Goal: Task Accomplishment & Management: Use online tool/utility

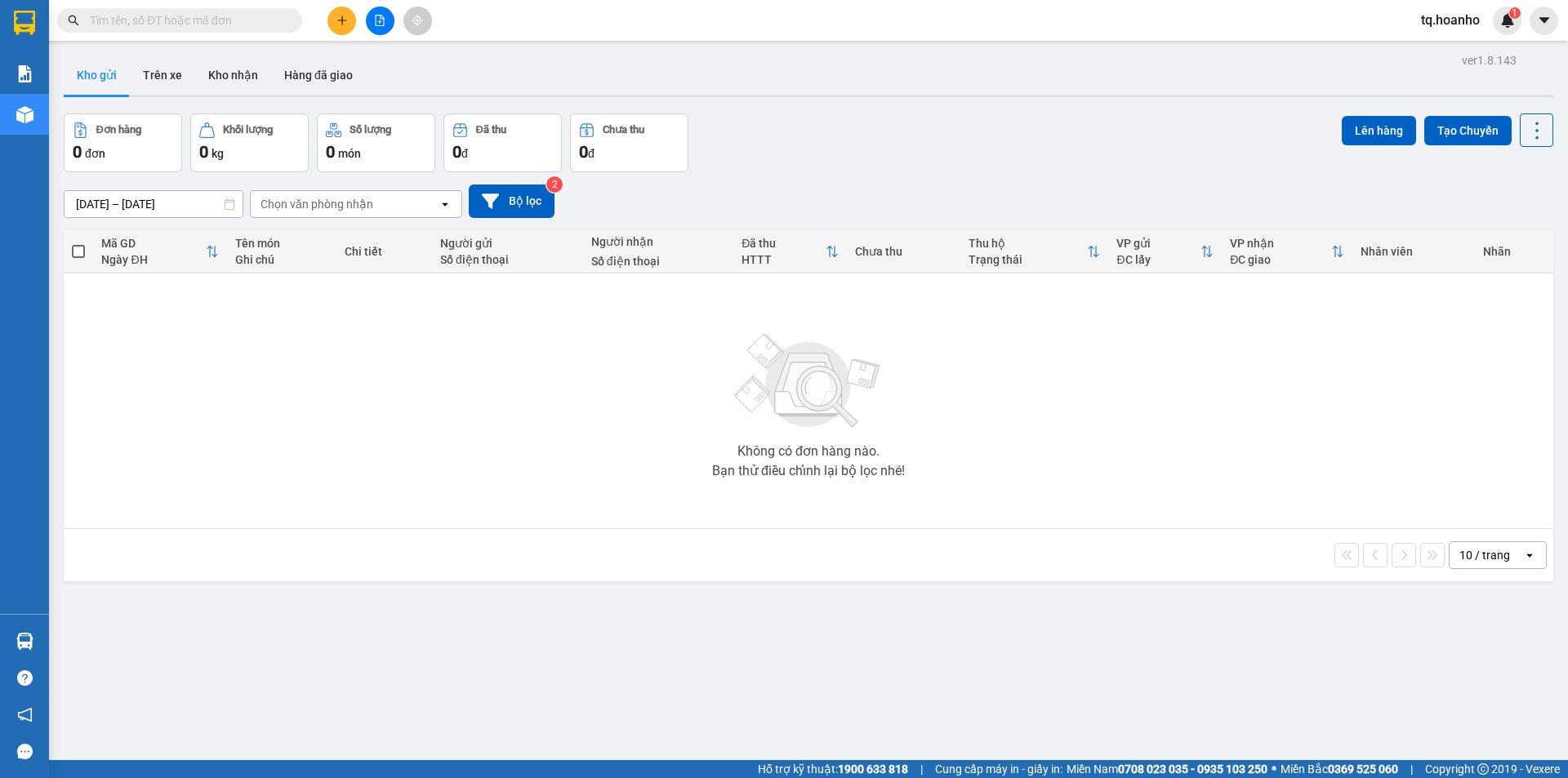
click at [160, 201] on input "[DATE] – [DATE]" at bounding box center [153, 204] width 178 height 26
drag, startPoint x: 569, startPoint y: 676, endPoint x: 512, endPoint y: 539, distance: 148.4
click at [565, 664] on div "ver 1.8.143 Kho gửi Trên xe [PERSON_NAME] Hàng đã [PERSON_NAME] hàng 0 đơn [PER…" at bounding box center [809, 438] width 1503 height 778
click at [375, 24] on icon "file-add" at bounding box center [380, 21] width 12 height 12
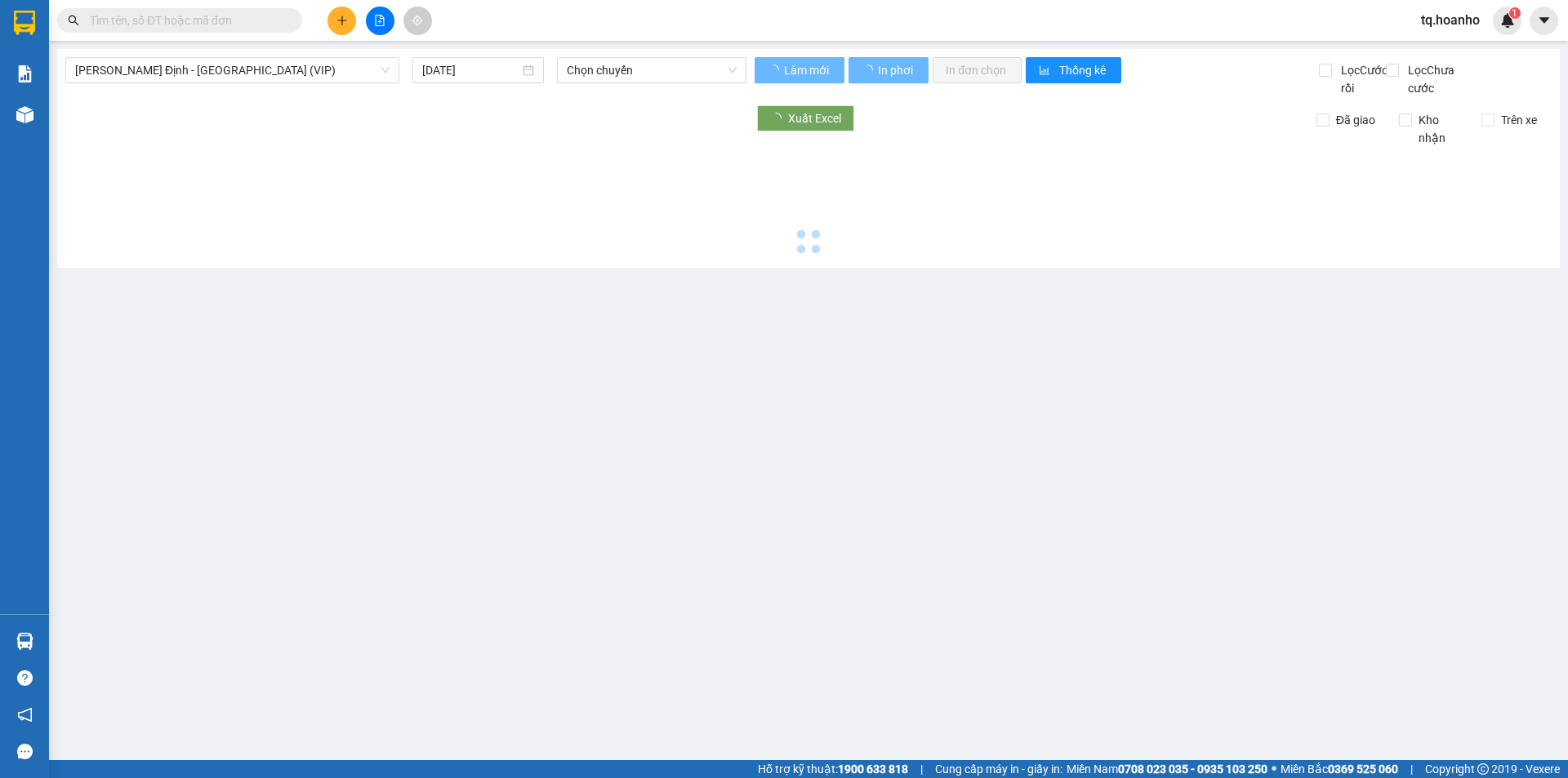
type input "[DATE]"
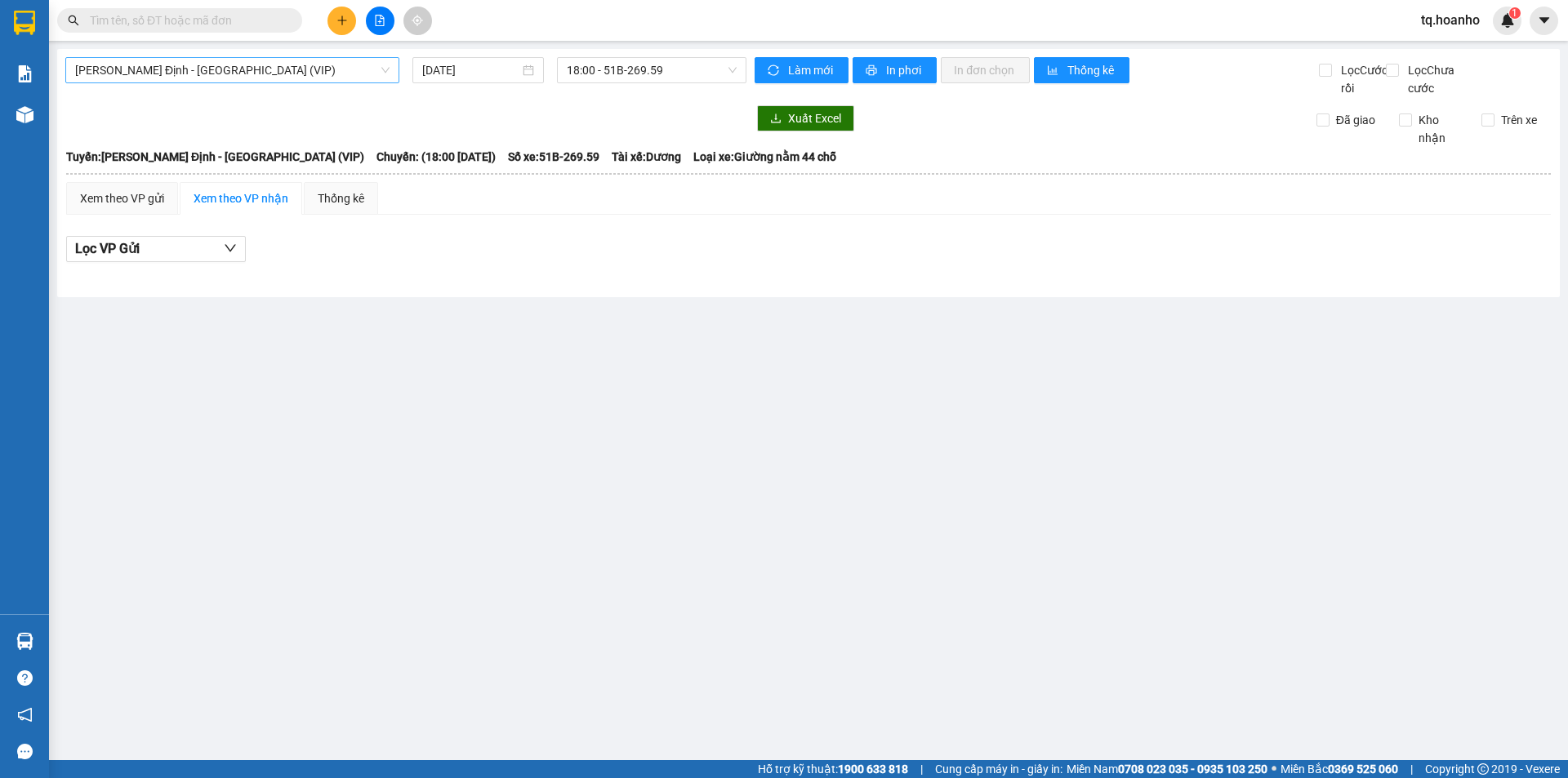
click at [208, 79] on span "[PERSON_NAME] Định - [GEOGRAPHIC_DATA] (VIP)" at bounding box center [232, 69] width 315 height 25
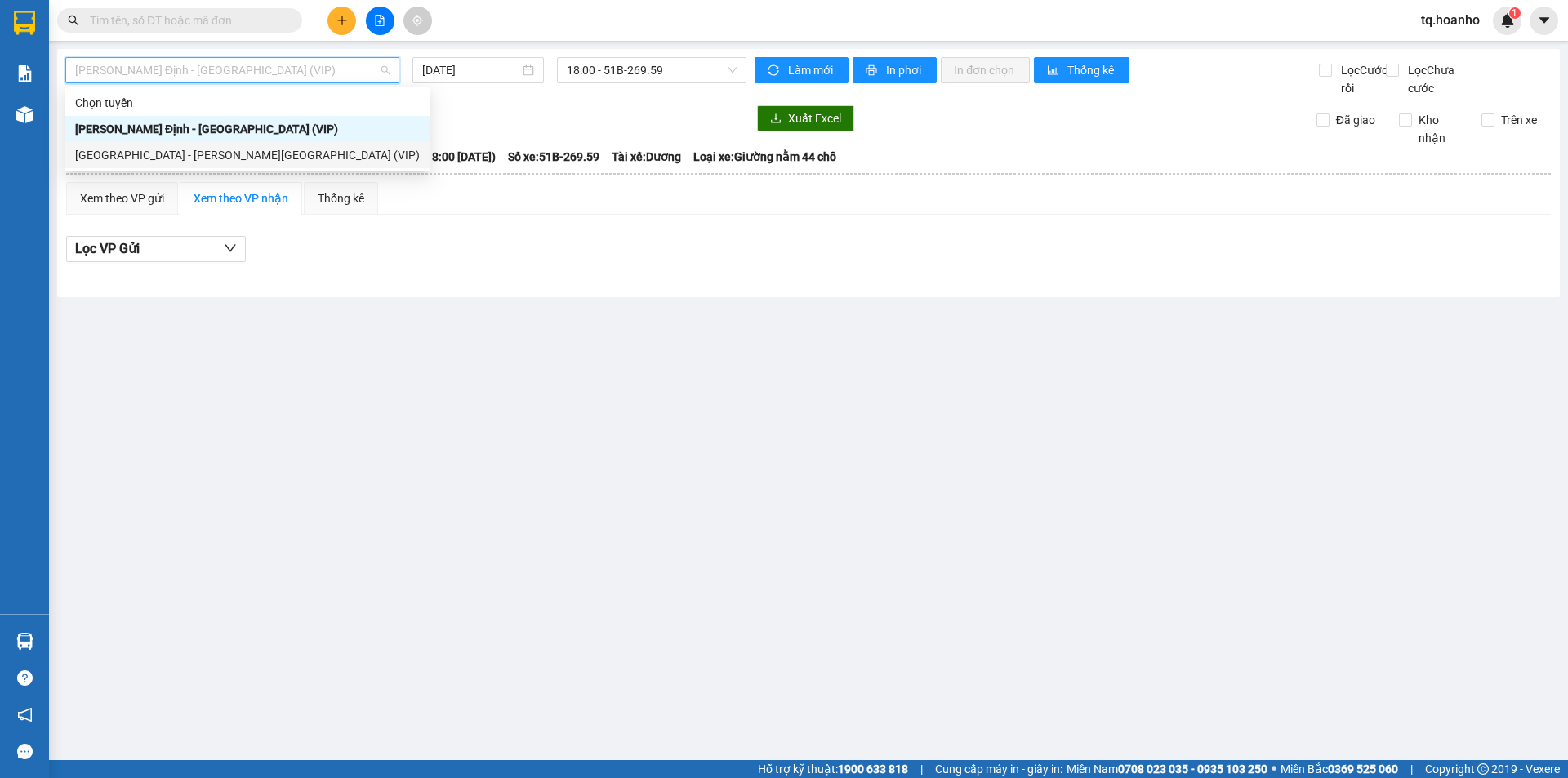
click at [198, 142] on div "[GEOGRAPHIC_DATA] - [PERSON_NAME][GEOGRAPHIC_DATA] (VIP)" at bounding box center [247, 155] width 364 height 26
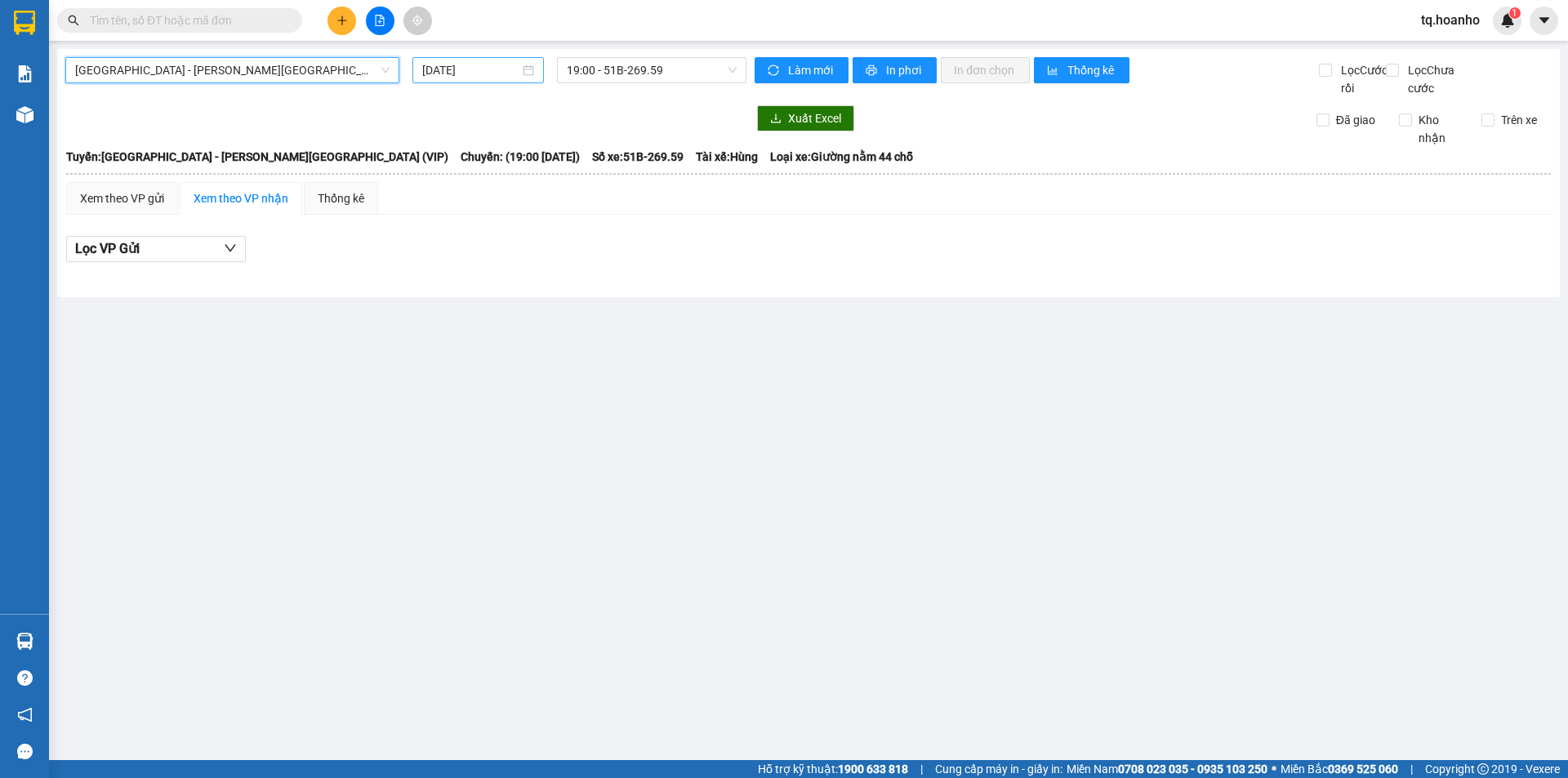
click at [464, 70] on input "[DATE]" at bounding box center [470, 70] width 97 height 18
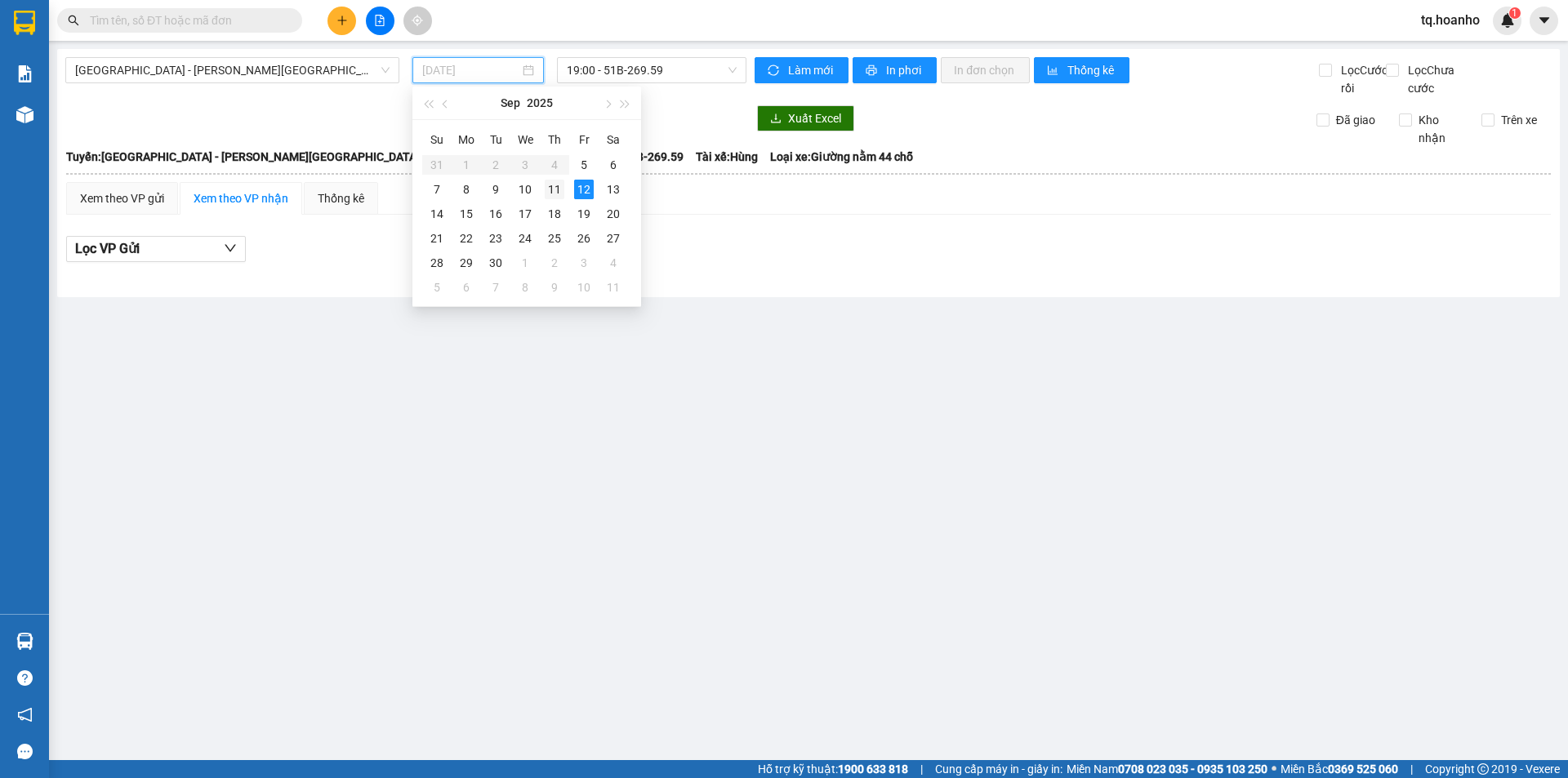
click at [552, 194] on div "11" at bounding box center [555, 190] width 20 height 20
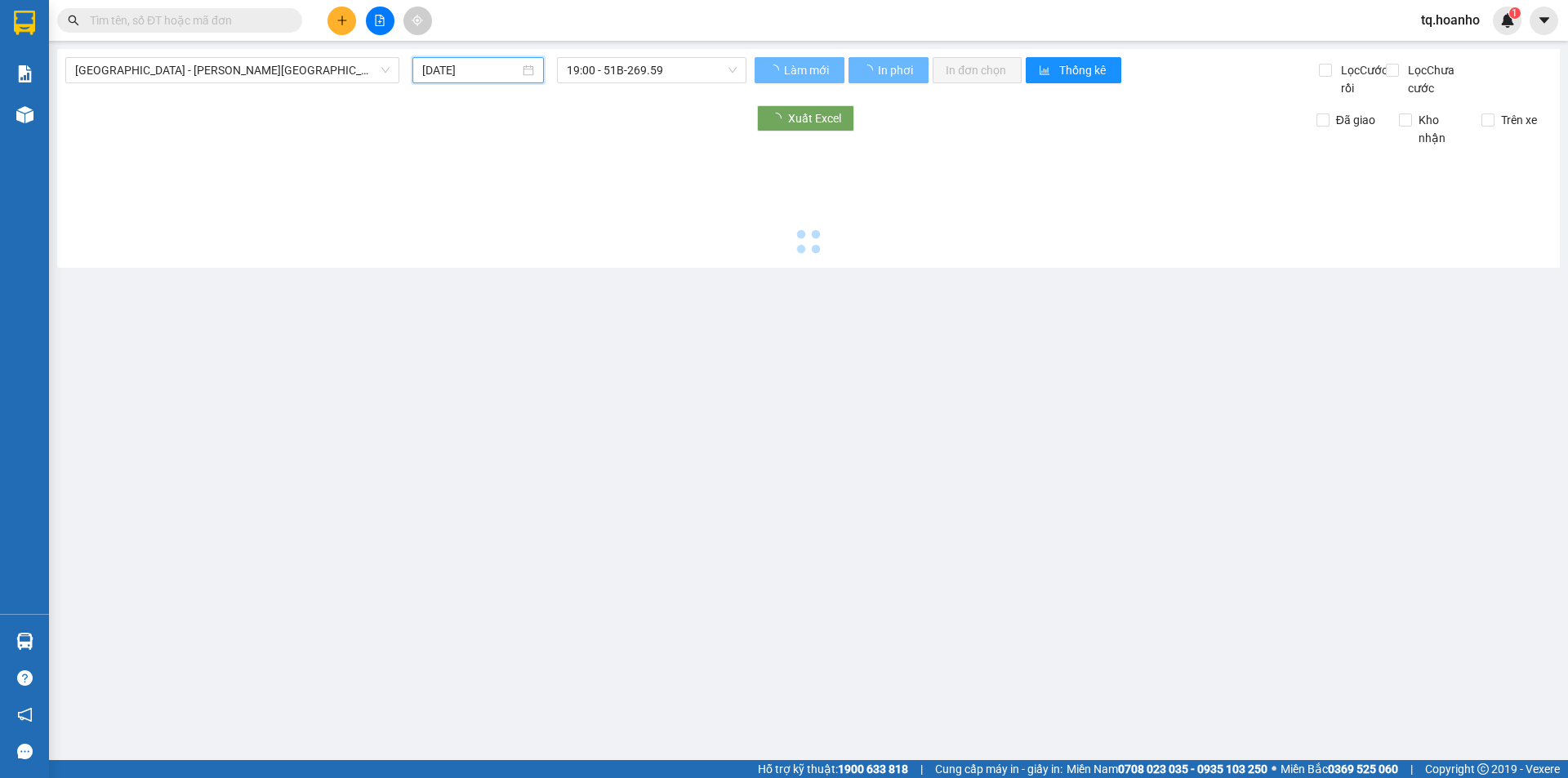
type input "[DATE]"
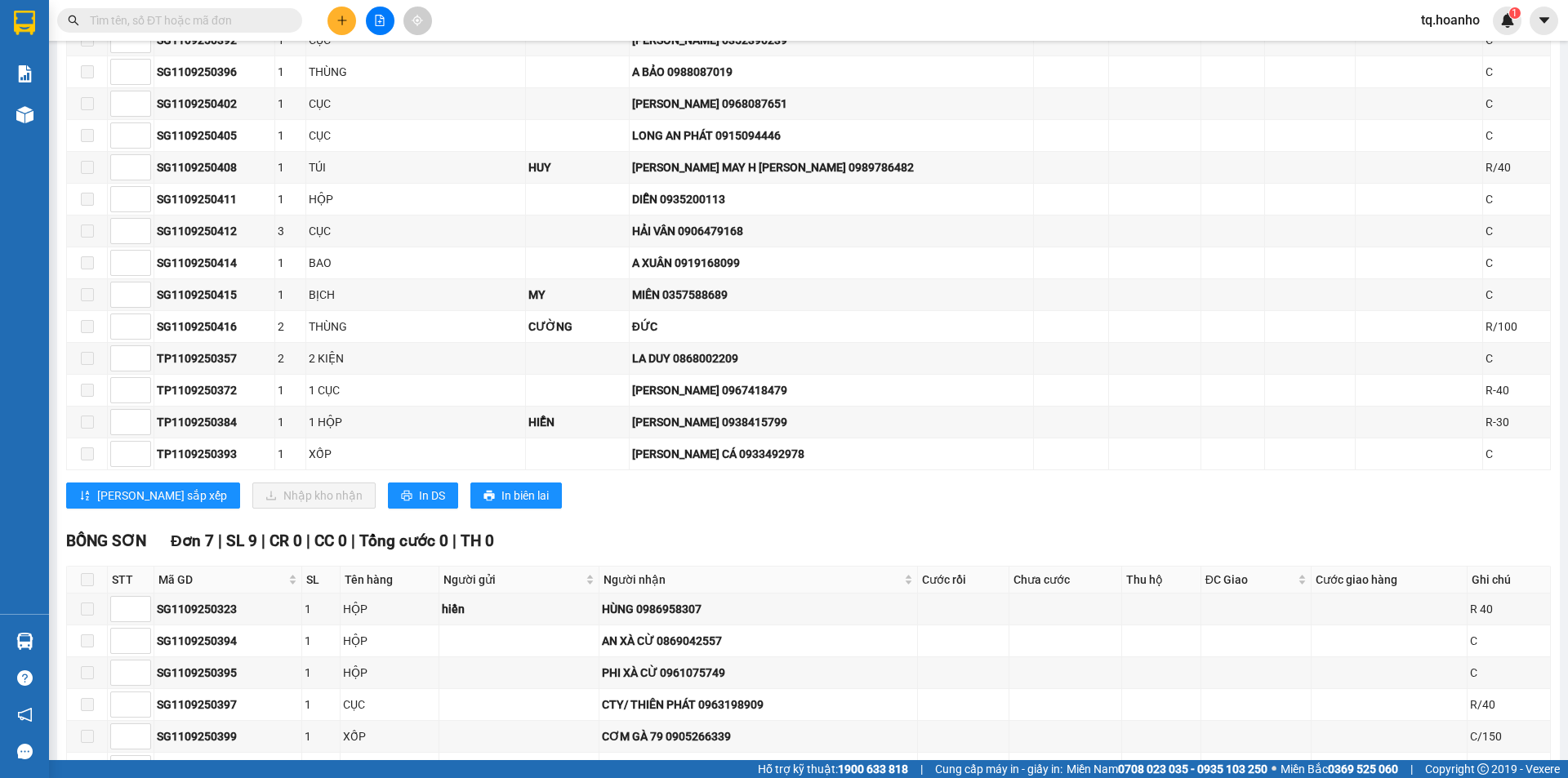
scroll to position [1715, 0]
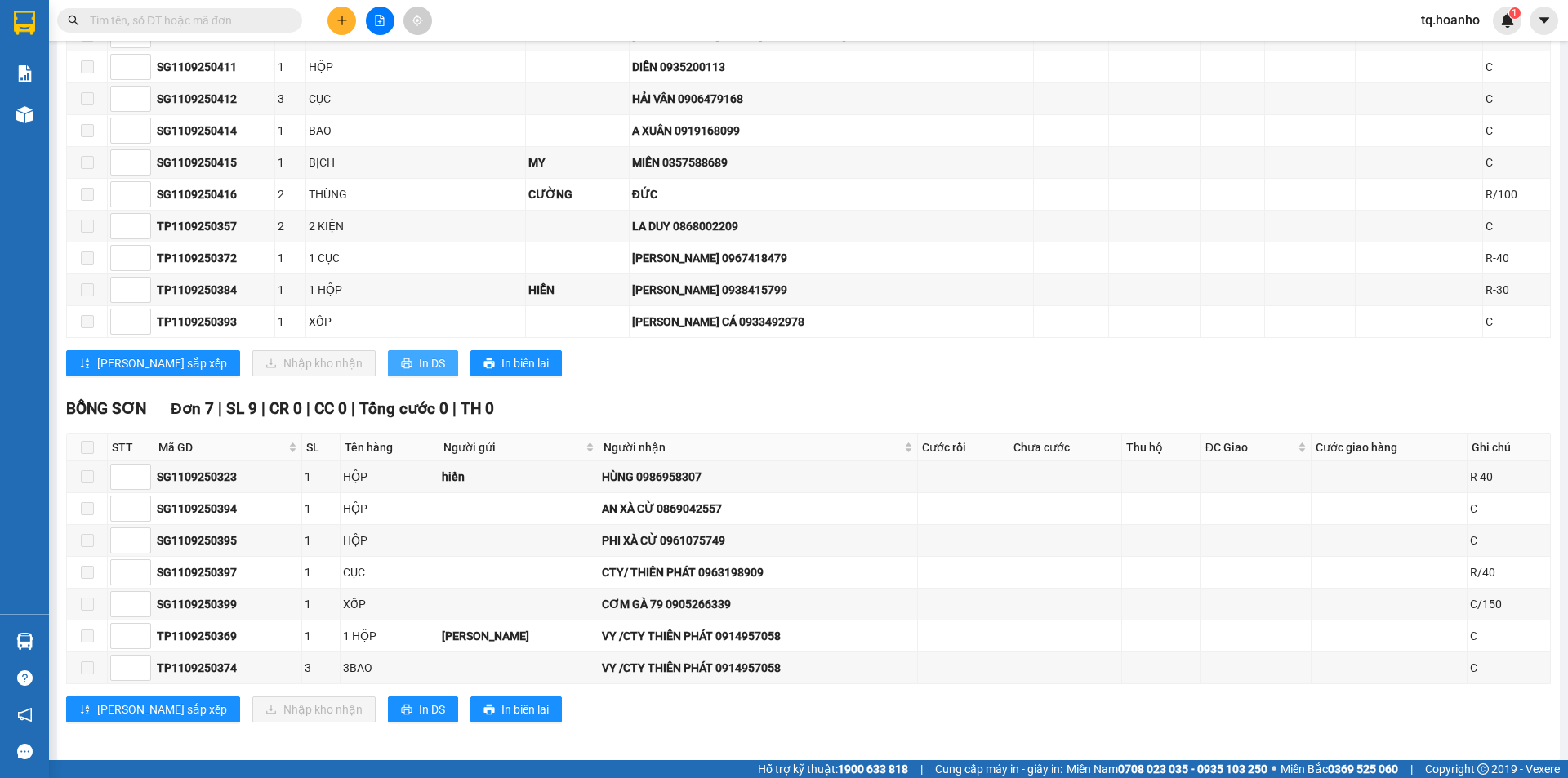
click at [419, 372] on span "In DS" at bounding box center [432, 363] width 26 height 18
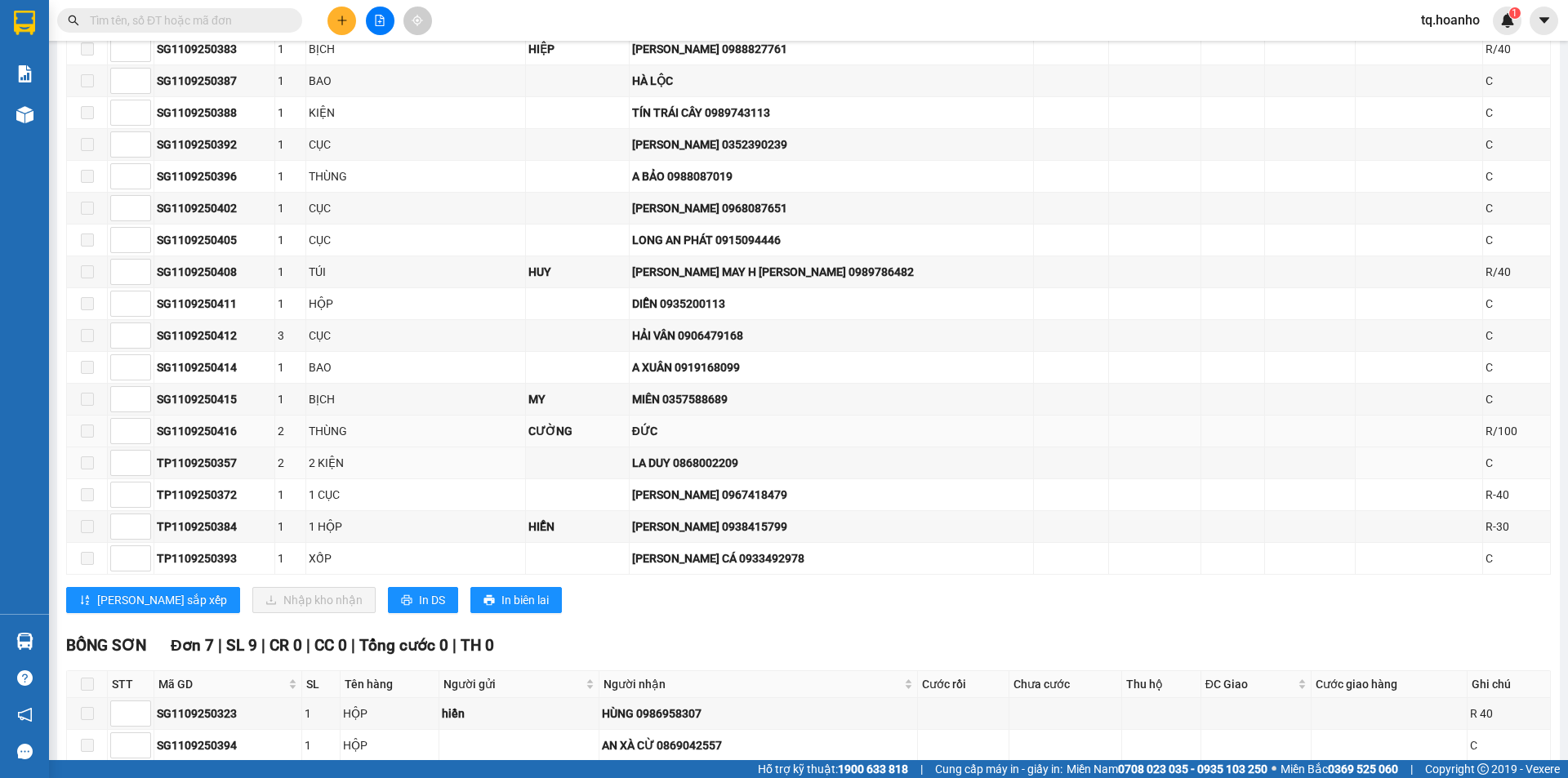
scroll to position [1388, 0]
